Goal: Navigation & Orientation: Find specific page/section

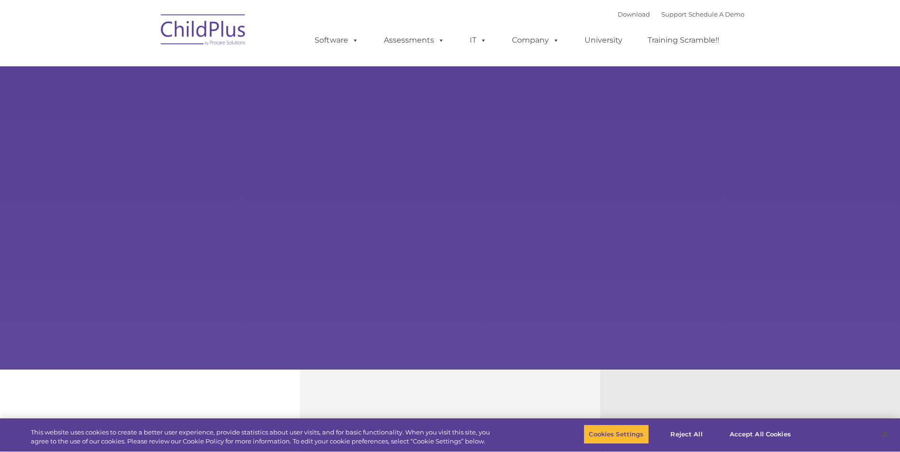
select select "MEDIUM"
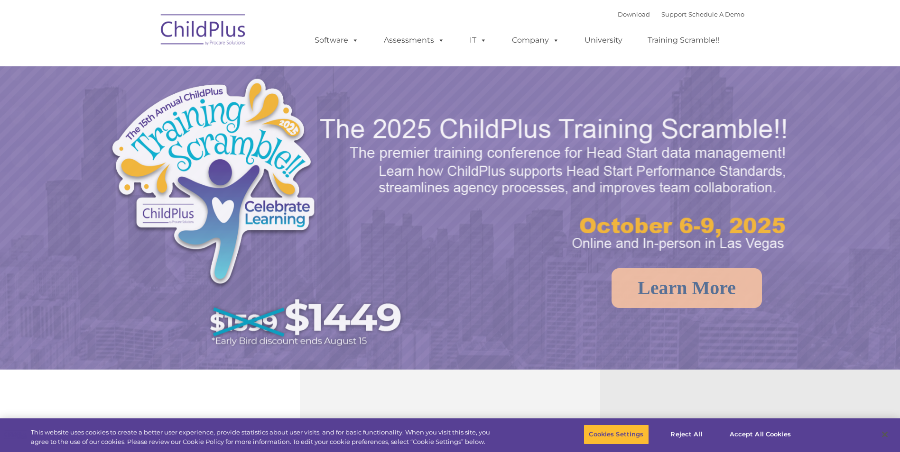
select select "MEDIUM"
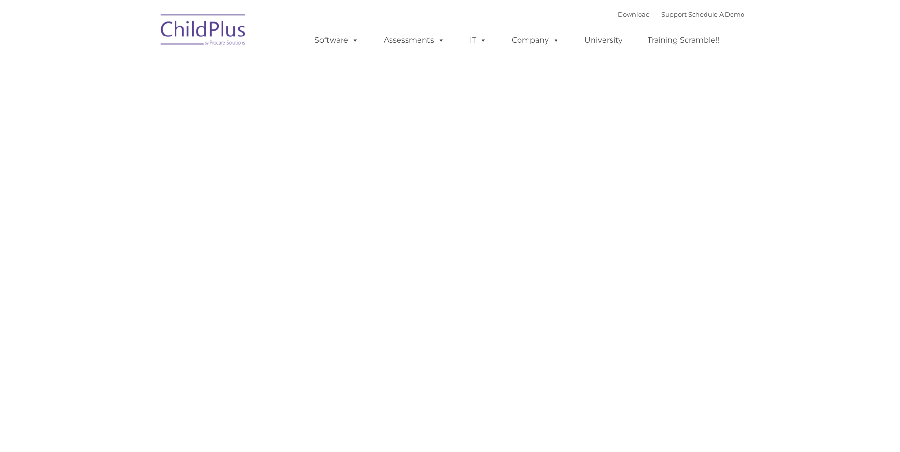
type input ""
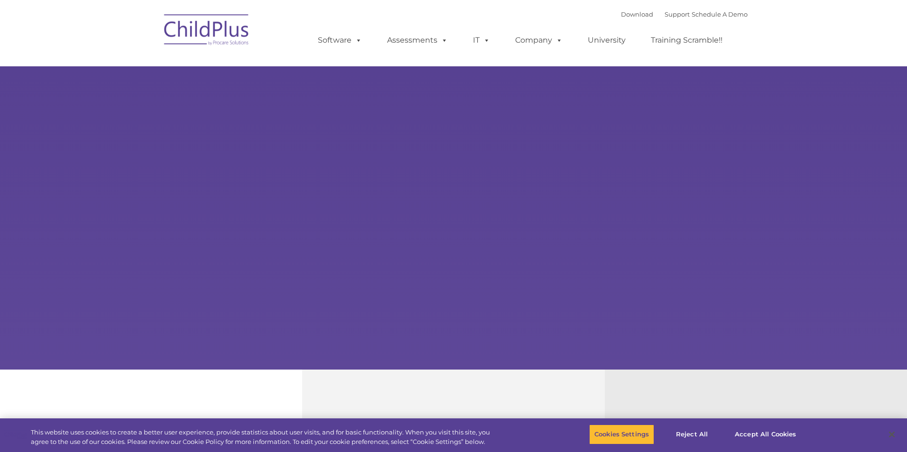
type input ""
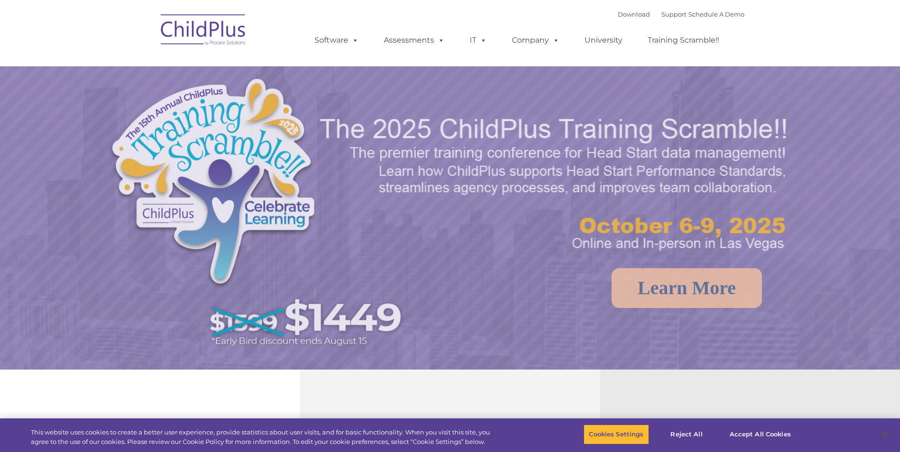
select select "MEDIUM"
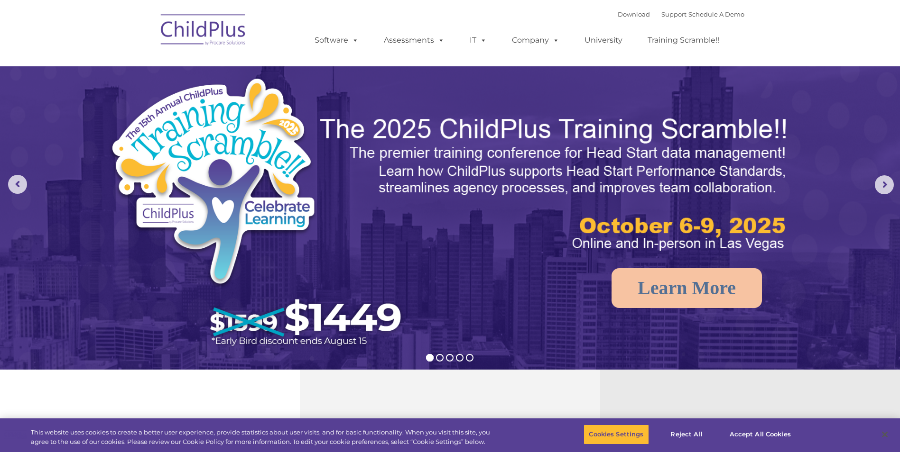
click at [859, 248] on img at bounding box center [450, 283] width 900 height 566
click at [873, 186] on img at bounding box center [450, 283] width 900 height 566
click at [882, 185] on rs-arrow at bounding box center [883, 184] width 19 height 19
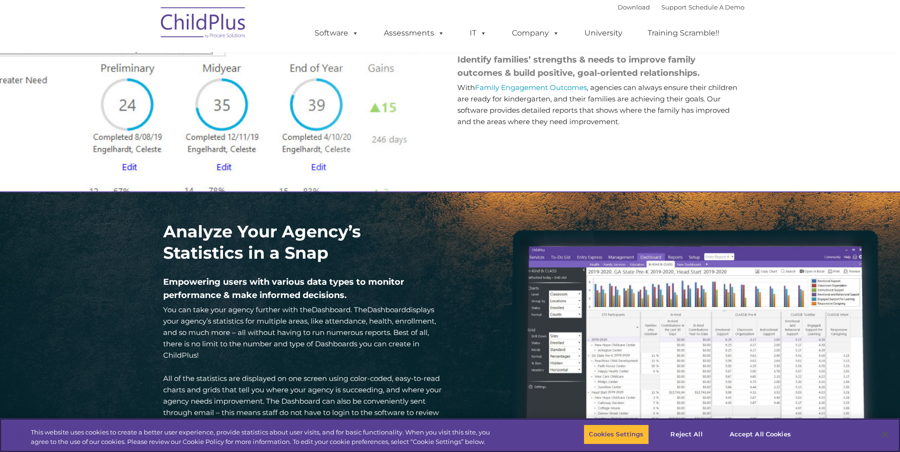
scroll to position [1151, 0]
